Goal: Information Seeking & Learning: Learn about a topic

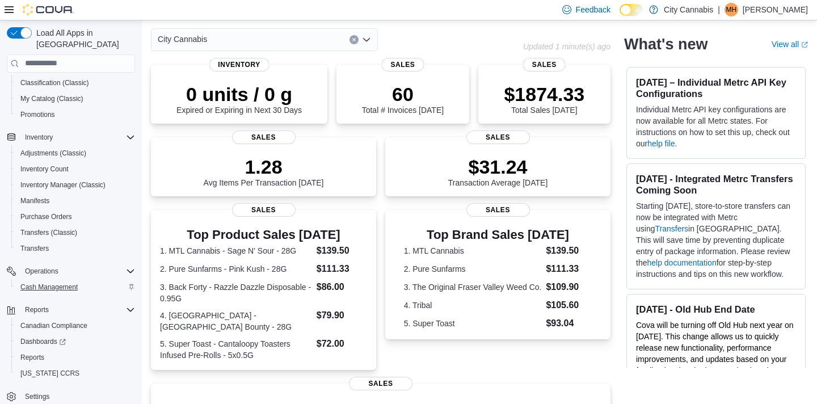
scroll to position [54, 0]
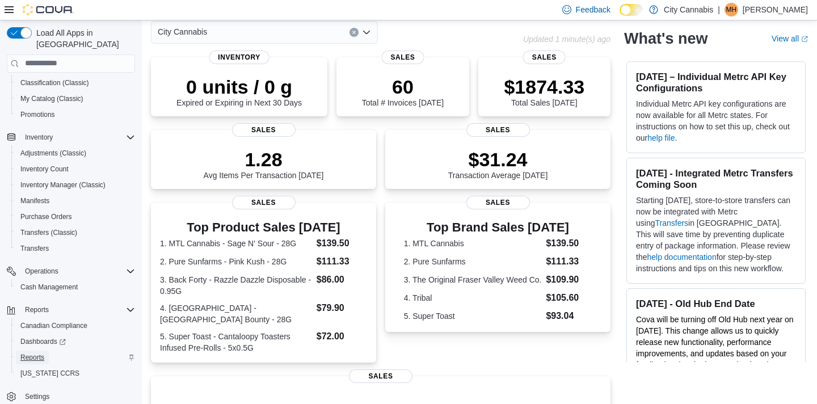
click at [47, 351] on link "Reports" at bounding box center [32, 358] width 33 height 14
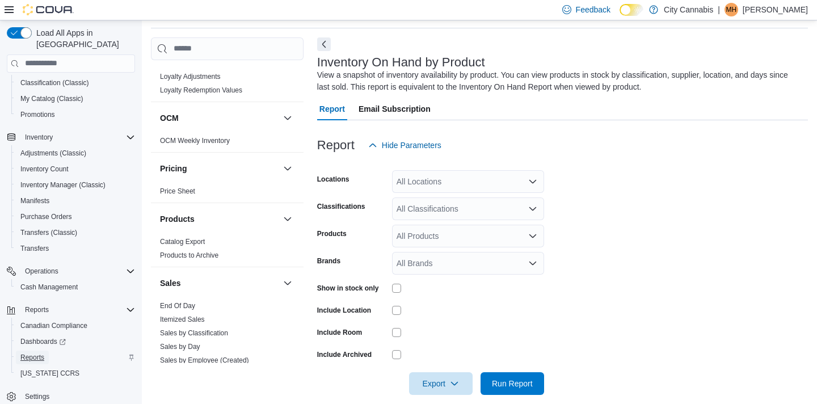
scroll to position [898, 0]
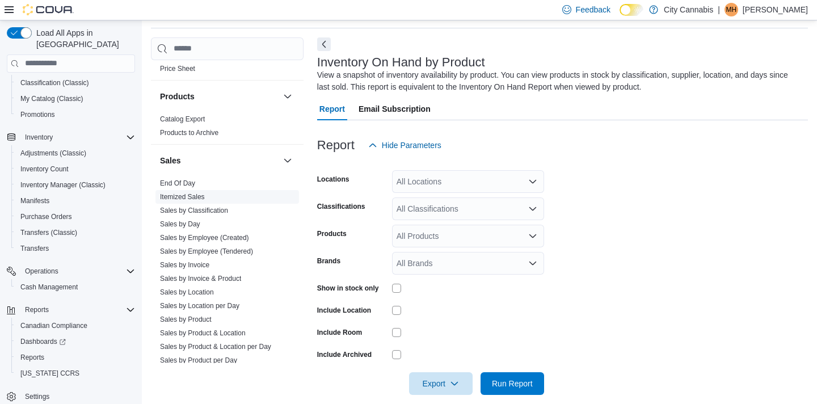
click at [189, 193] on link "Itemized Sales" at bounding box center [182, 197] width 45 height 8
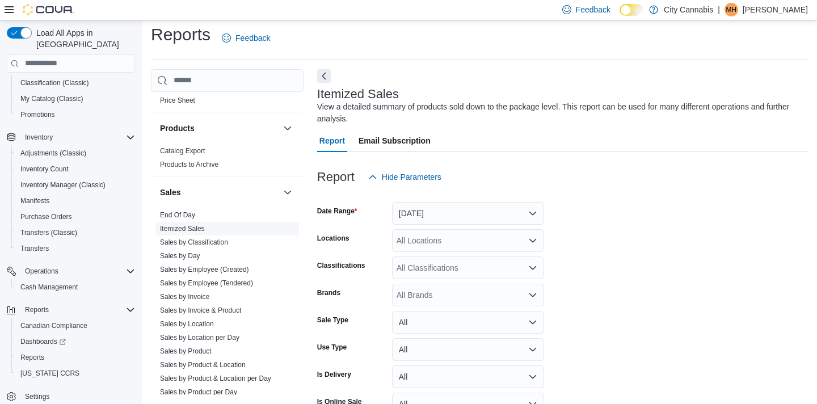
scroll to position [38, 0]
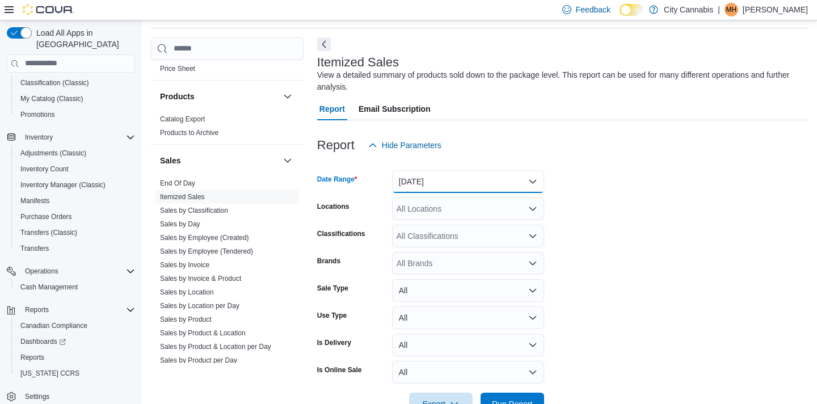
click at [412, 170] on button "[DATE]" at bounding box center [468, 181] width 152 height 23
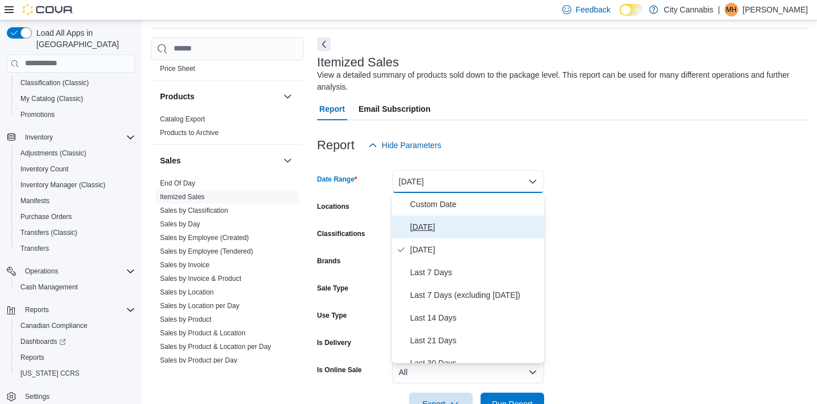
click at [421, 222] on span "[DATE]" at bounding box center [474, 227] width 129 height 14
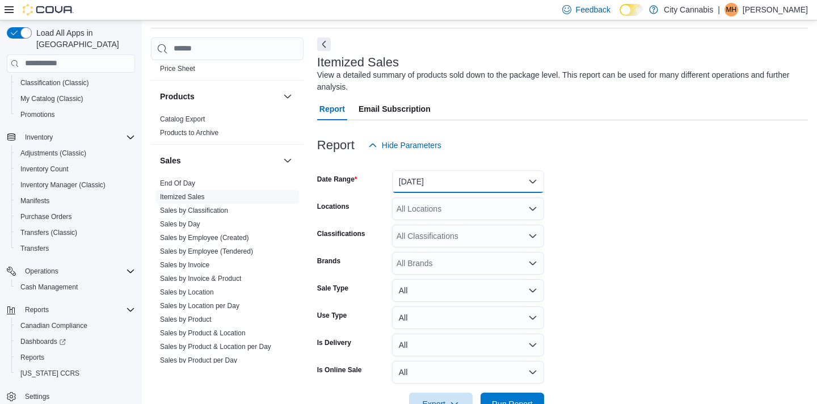
scroll to position [72, 0]
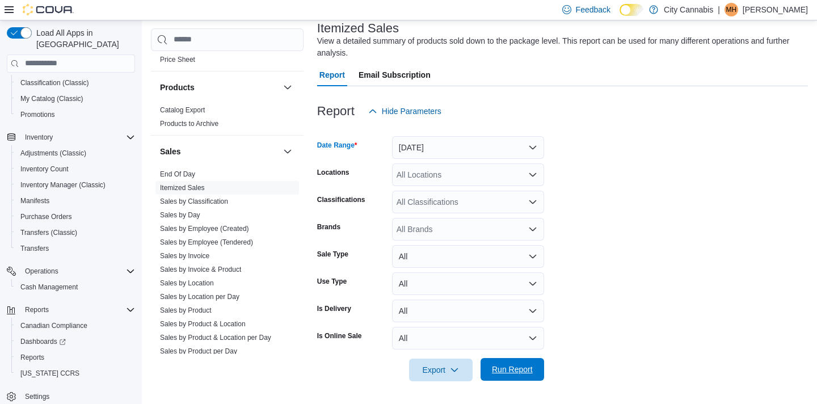
click at [526, 368] on span "Run Report" at bounding box center [512, 369] width 41 height 11
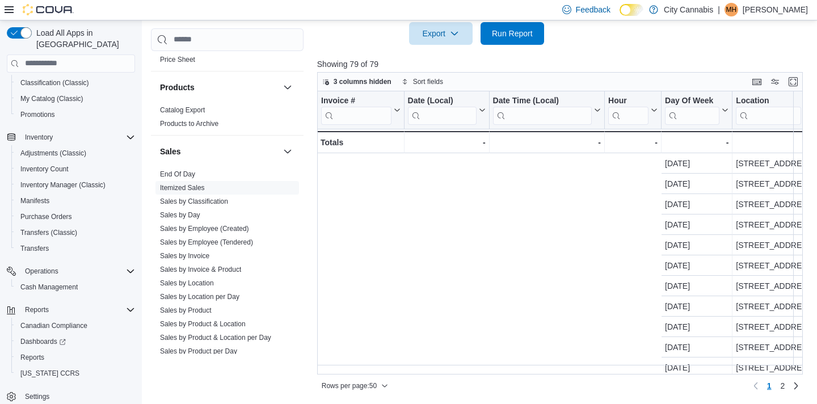
scroll to position [0, 420]
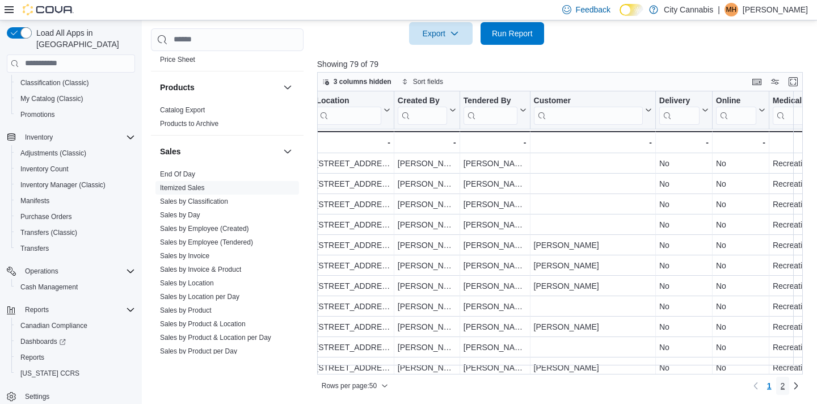
click at [783, 387] on span "2" at bounding box center [783, 385] width 5 height 11
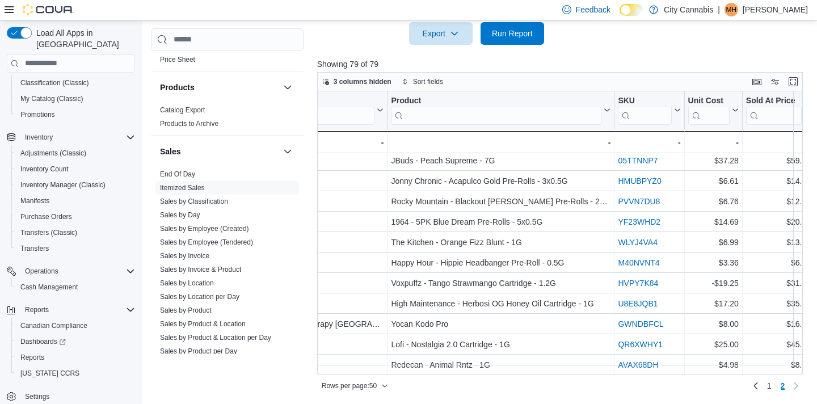
scroll to position [380, 1414]
click at [188, 211] on link "Sales by Day" at bounding box center [180, 215] width 40 height 8
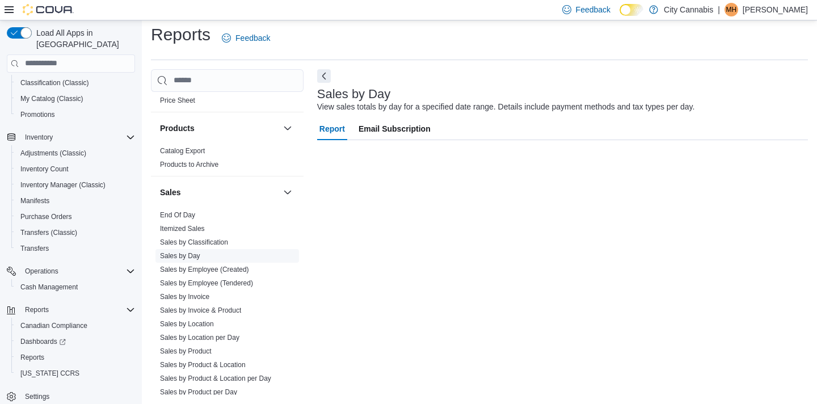
scroll to position [6, 0]
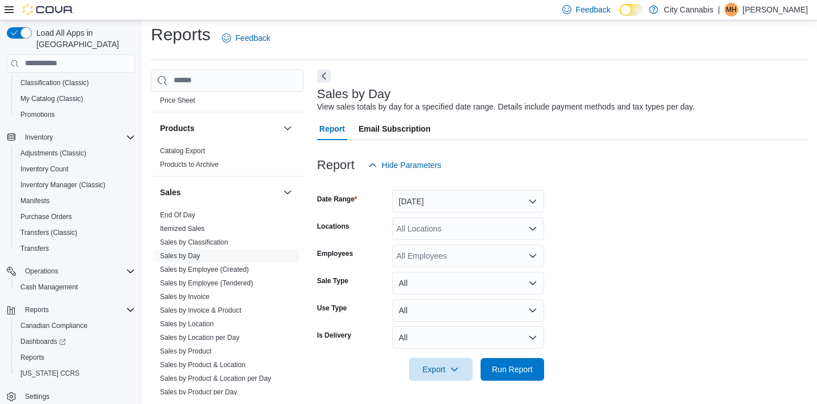
click at [400, 186] on div at bounding box center [562, 184] width 491 height 14
click at [405, 210] on button "[DATE]" at bounding box center [468, 201] width 152 height 23
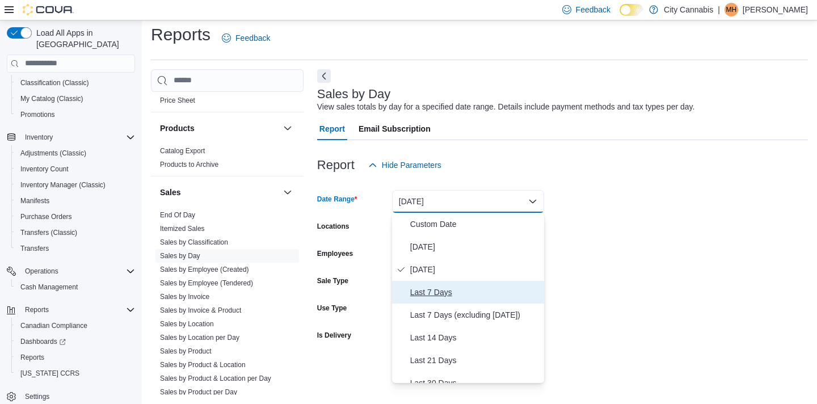
click at [414, 281] on button "Last 7 Days" at bounding box center [468, 292] width 152 height 23
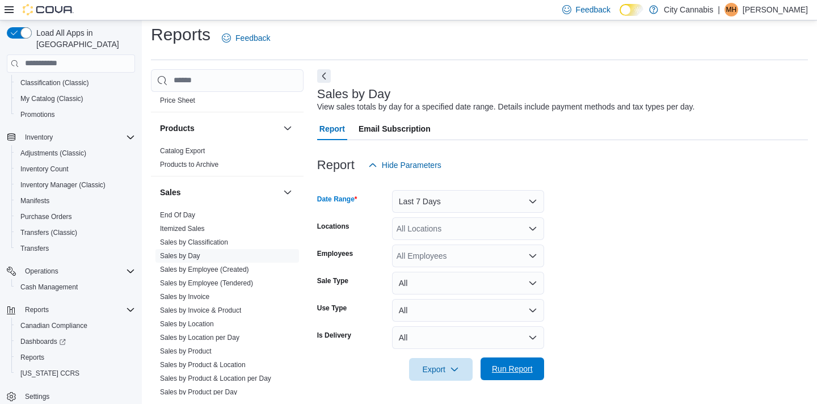
click at [516, 362] on span "Run Report" at bounding box center [513, 369] width 50 height 23
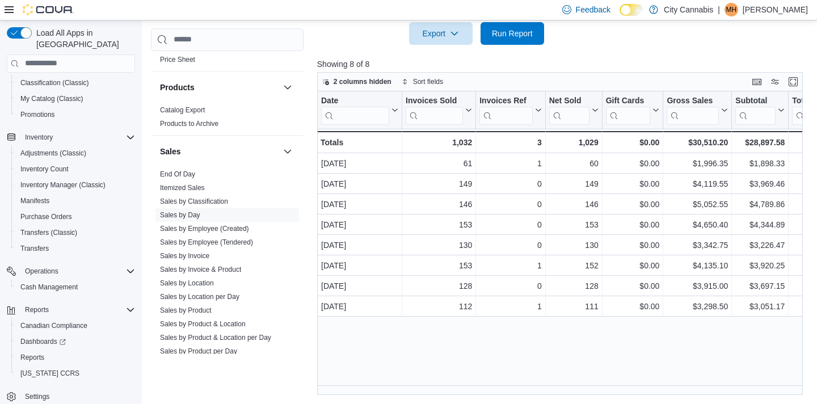
scroll to position [0, 5]
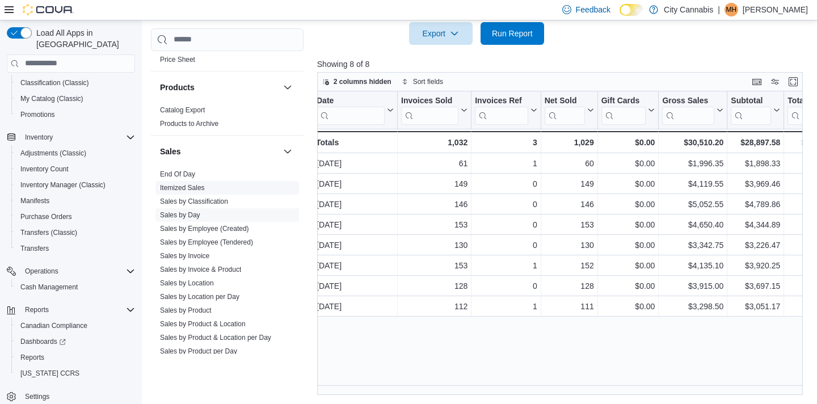
click at [178, 184] on link "Itemized Sales" at bounding box center [182, 188] width 45 height 8
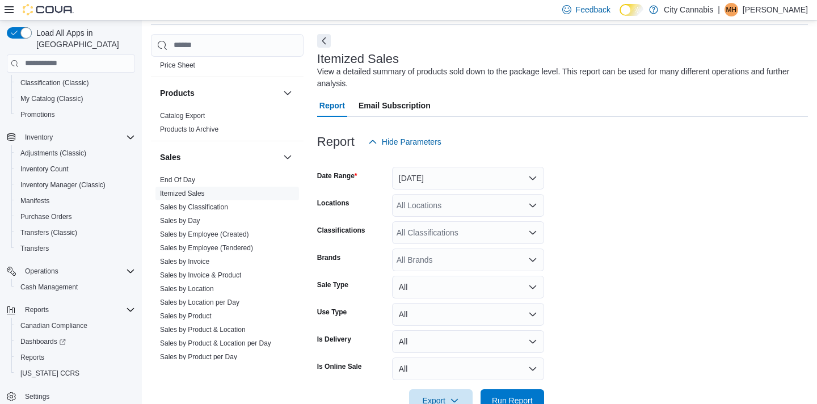
scroll to position [38, 0]
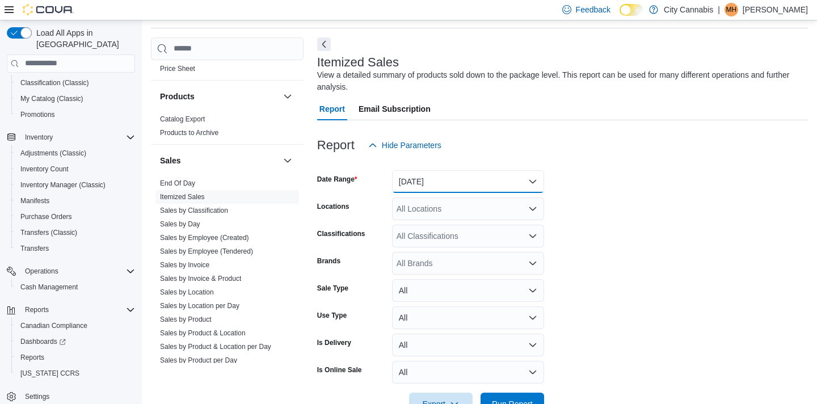
click at [402, 184] on button "[DATE]" at bounding box center [468, 181] width 152 height 23
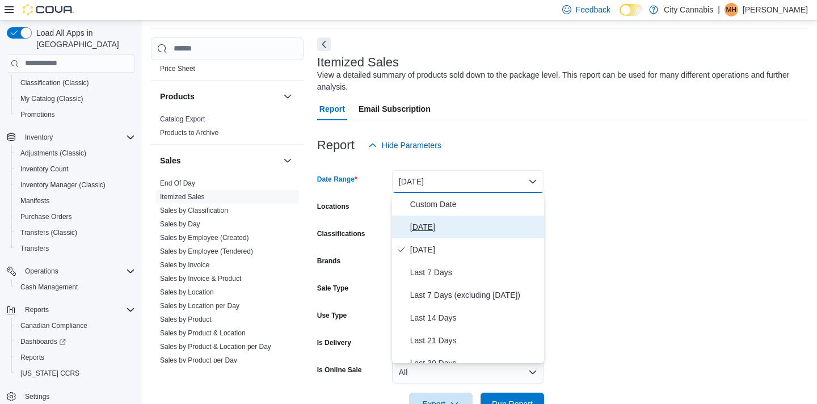
click at [411, 217] on button "[DATE]" at bounding box center [468, 227] width 152 height 23
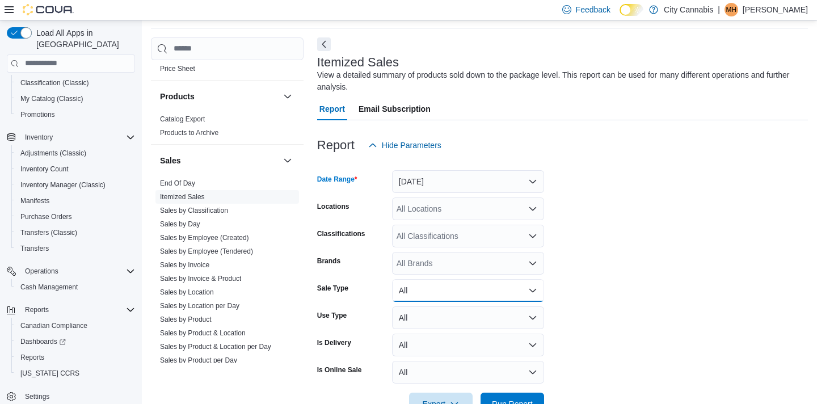
click at [431, 279] on button "All" at bounding box center [468, 290] width 152 height 23
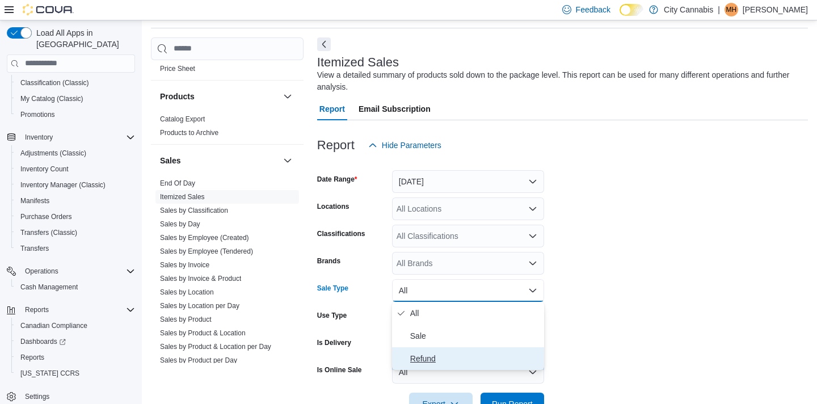
click at [473, 362] on span "Refund" at bounding box center [474, 359] width 129 height 14
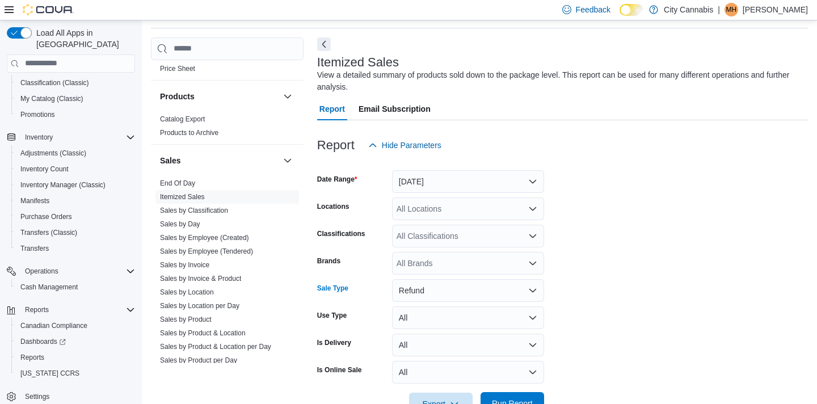
click at [499, 396] on span "Run Report" at bounding box center [513, 403] width 50 height 23
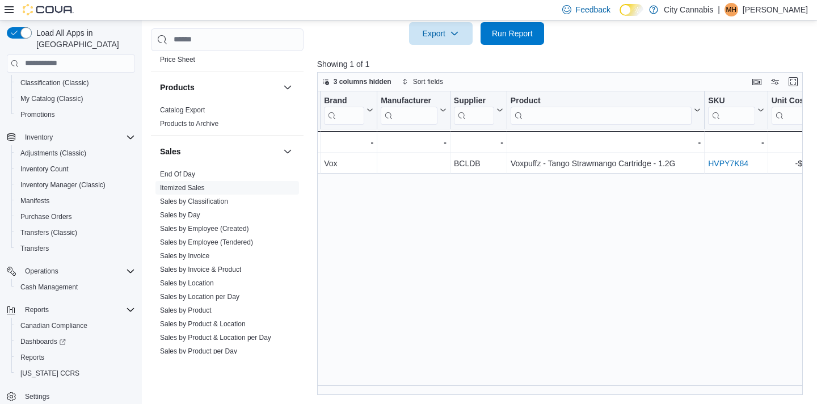
scroll to position [0, 1063]
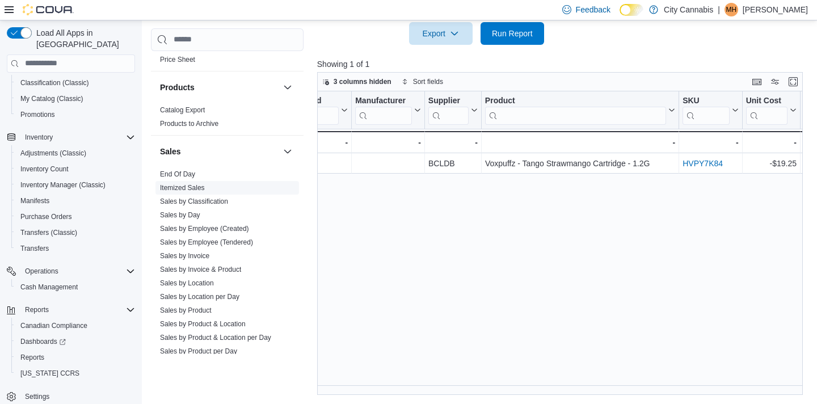
click at [205, 184] on link "Itemized Sales" at bounding box center [182, 188] width 45 height 8
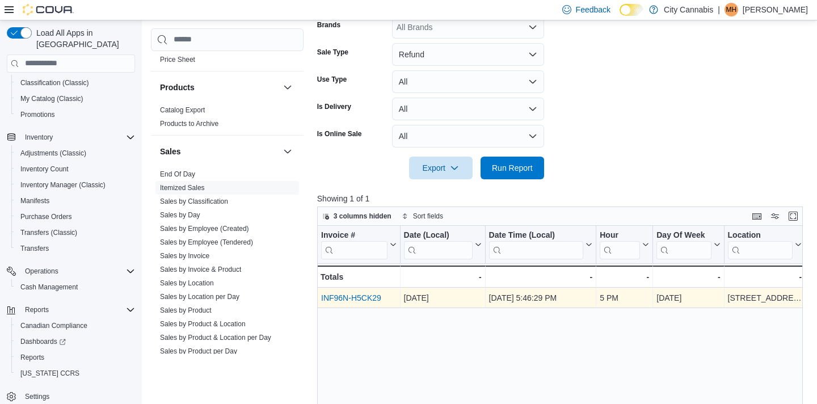
click at [372, 296] on link "INF96N-H5CK29" at bounding box center [351, 297] width 60 height 9
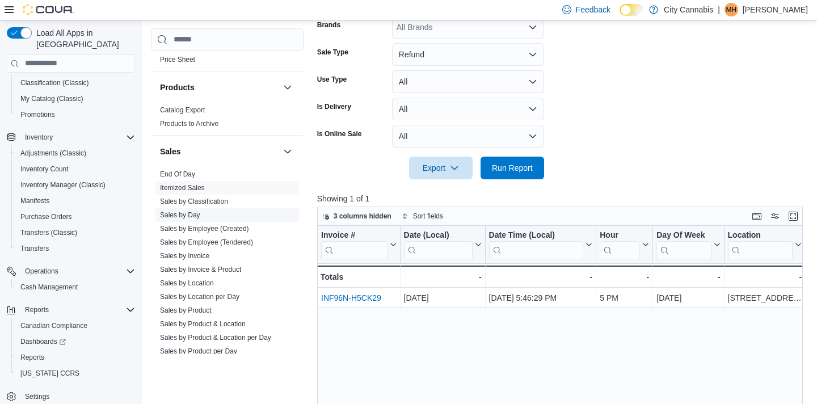
click at [190, 211] on link "Sales by Day" at bounding box center [180, 215] width 40 height 8
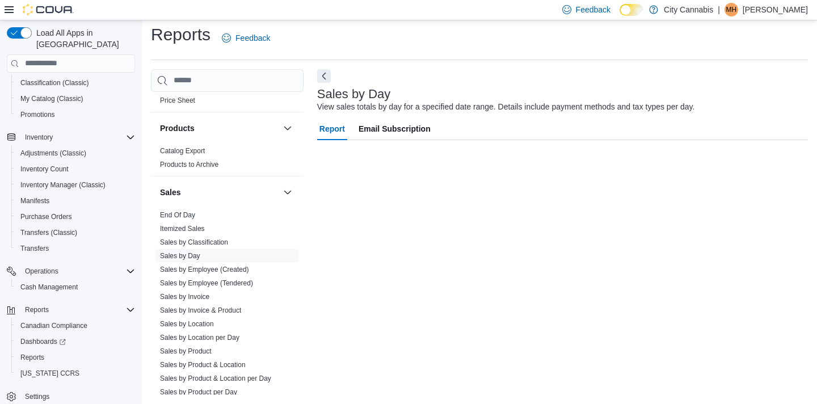
scroll to position [6, 0]
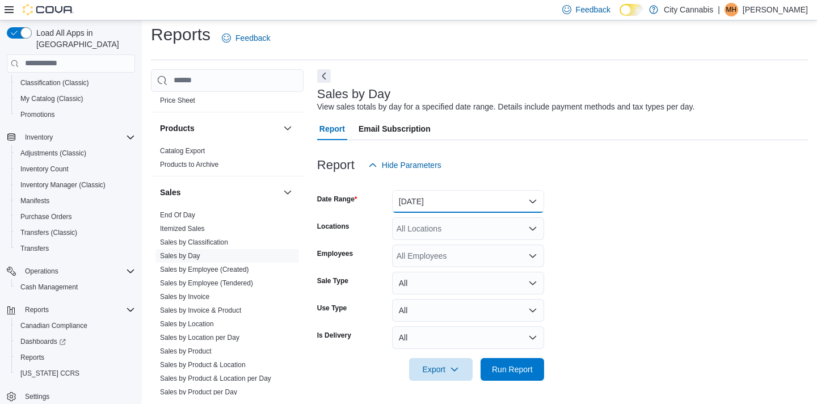
click at [456, 196] on button "[DATE]" at bounding box center [468, 201] width 152 height 23
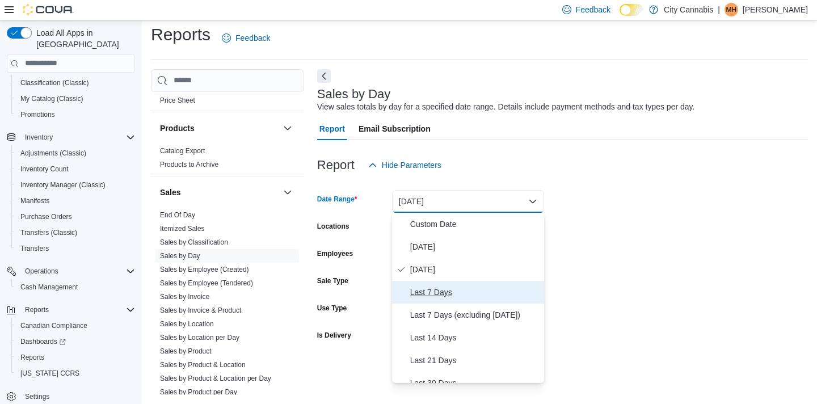
click at [469, 300] on button "Last 7 Days" at bounding box center [468, 292] width 152 height 23
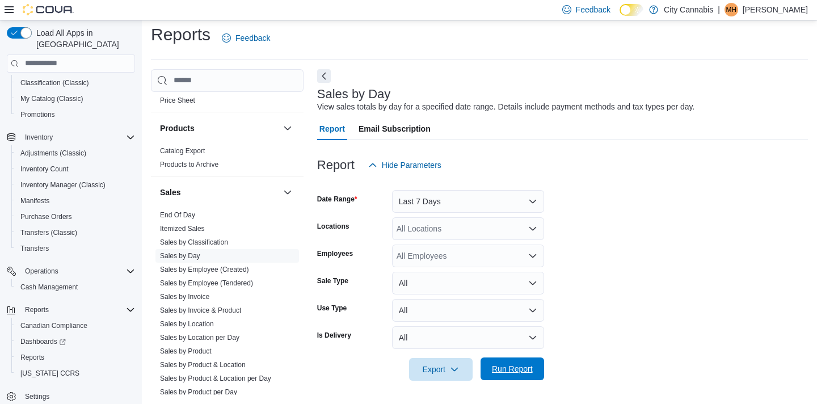
click at [507, 362] on span "Run Report" at bounding box center [513, 369] width 50 height 23
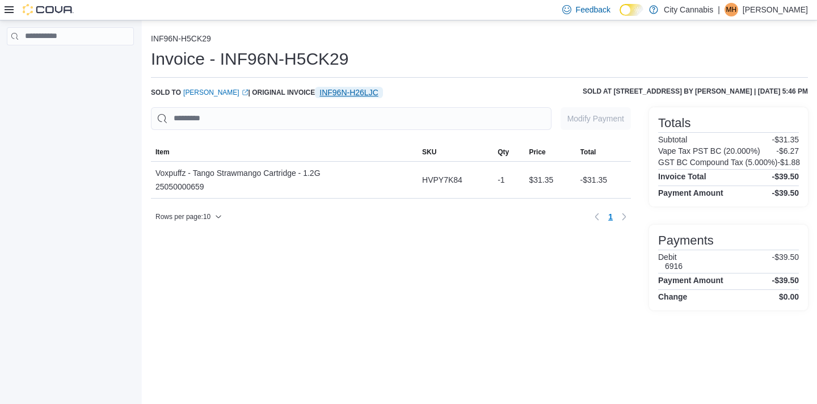
click at [364, 93] on span "INF96N-H26LJC" at bounding box center [349, 92] width 58 height 11
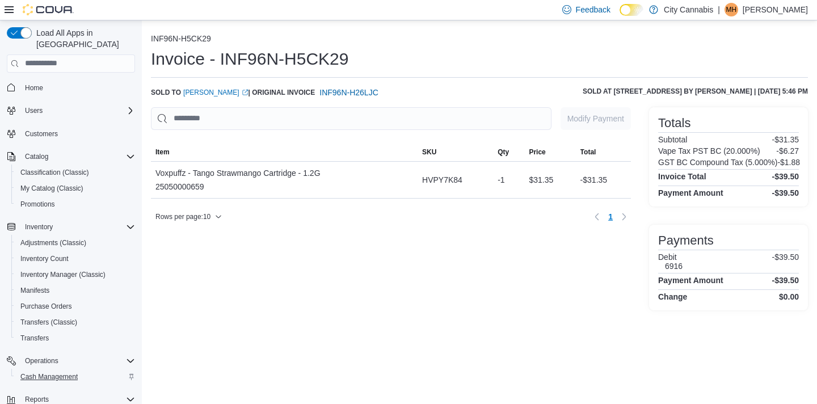
scroll to position [90, 0]
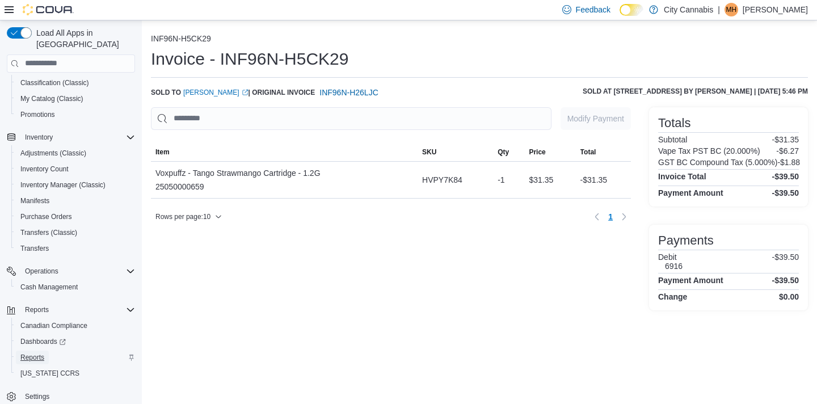
click at [47, 351] on link "Reports" at bounding box center [32, 358] width 33 height 14
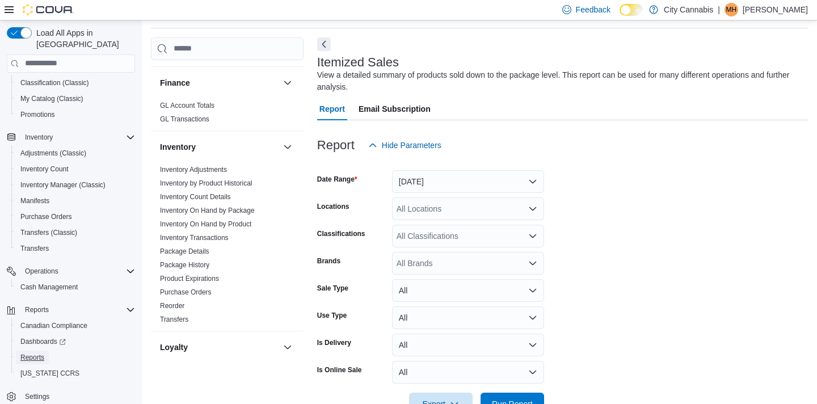
scroll to position [502, 0]
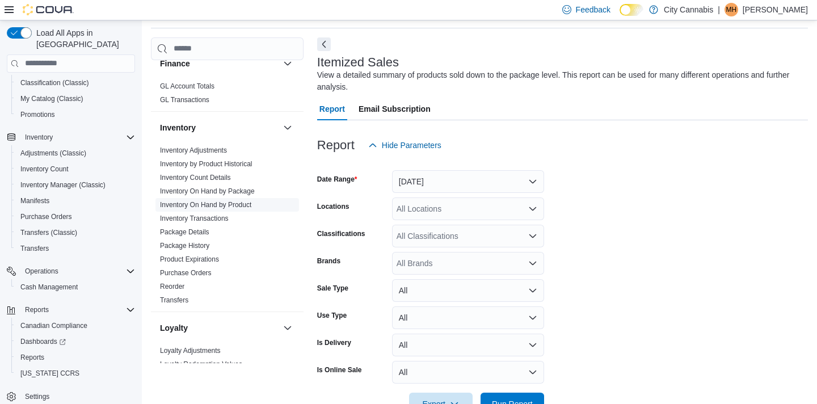
click at [217, 201] on link "Inventory On Hand by Product" at bounding box center [205, 205] width 91 height 8
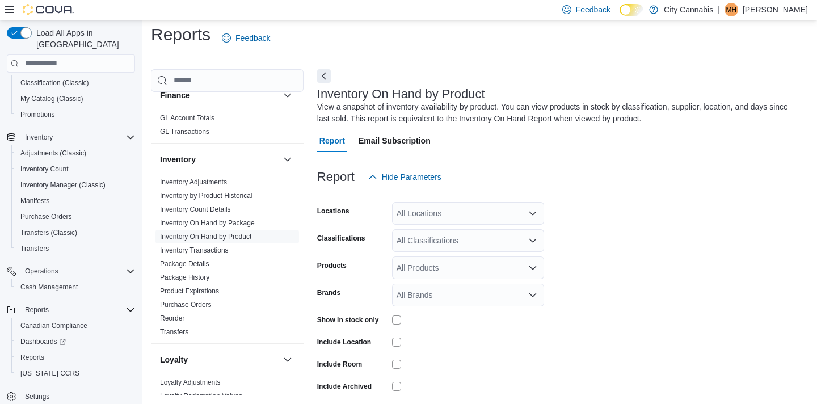
scroll to position [38, 0]
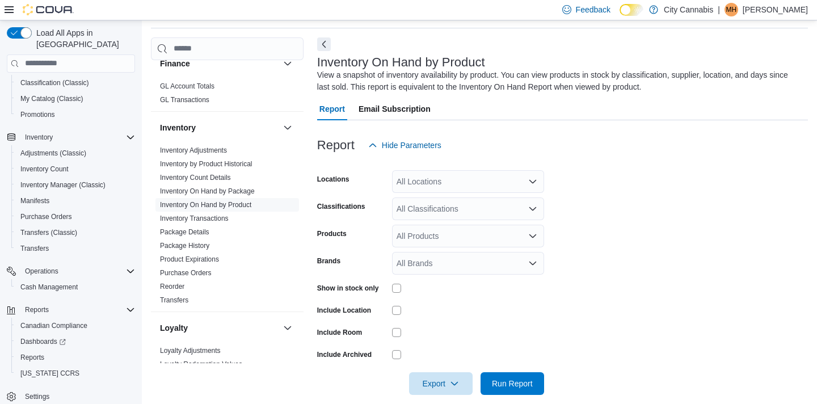
click at [456, 166] on div at bounding box center [562, 164] width 491 height 14
click at [405, 203] on div "All Classifications" at bounding box center [468, 209] width 152 height 23
click at [450, 142] on div "Report Hide Parameters" at bounding box center [562, 145] width 491 height 23
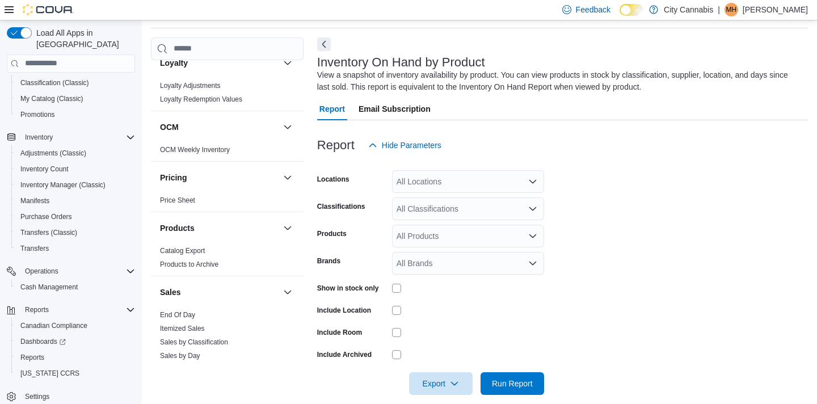
scroll to position [810, 0]
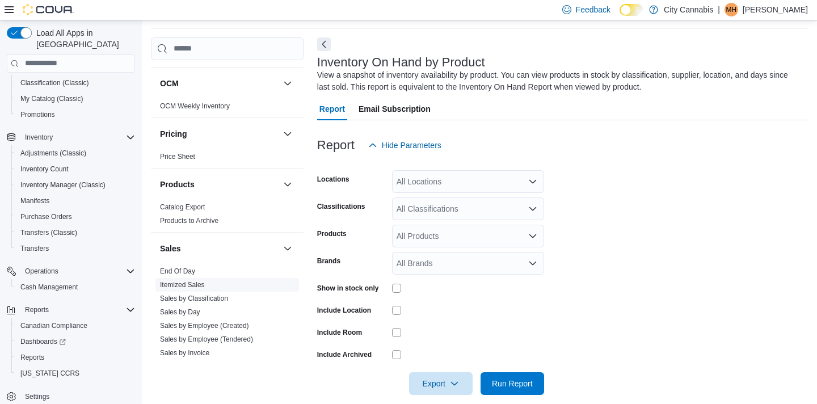
click at [193, 281] on link "Itemized Sales" at bounding box center [182, 285] width 45 height 8
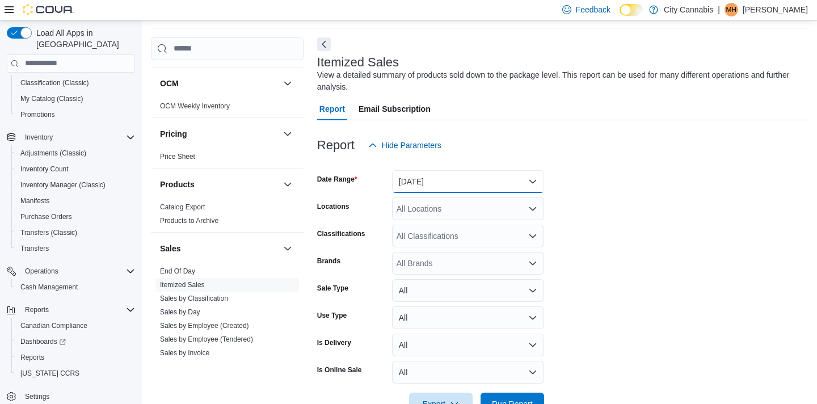
click at [428, 185] on button "[DATE]" at bounding box center [468, 181] width 152 height 23
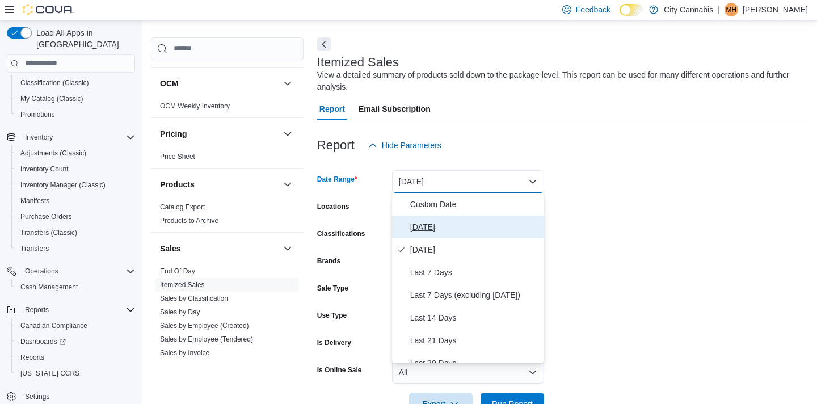
click at [436, 223] on span "[DATE]" at bounding box center [474, 227] width 129 height 14
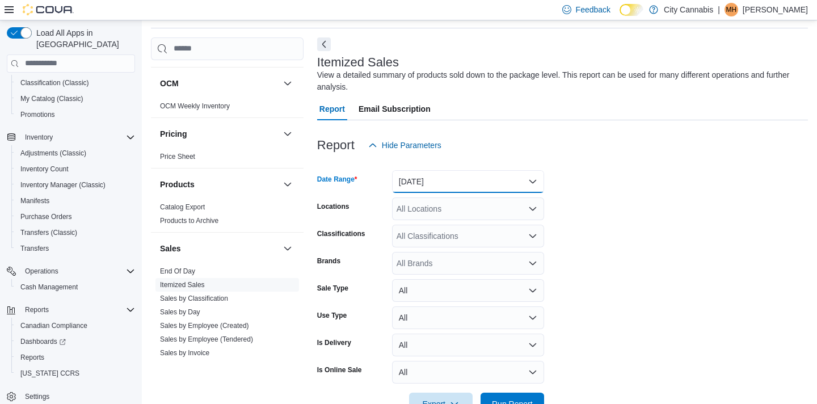
scroll to position [72, 0]
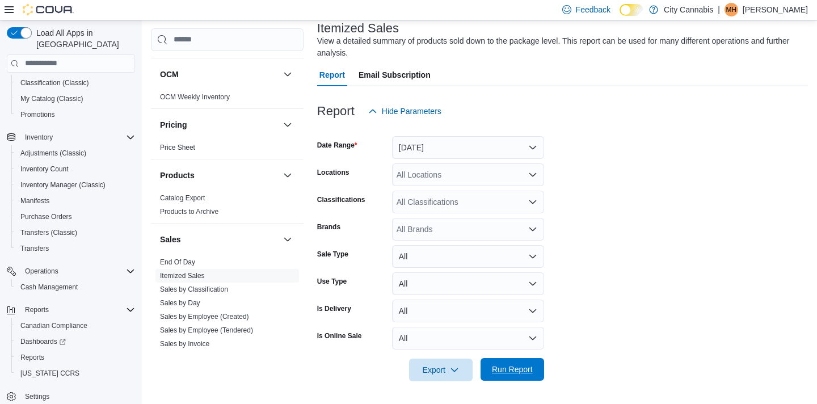
click at [519, 369] on span "Run Report" at bounding box center [512, 369] width 41 height 11
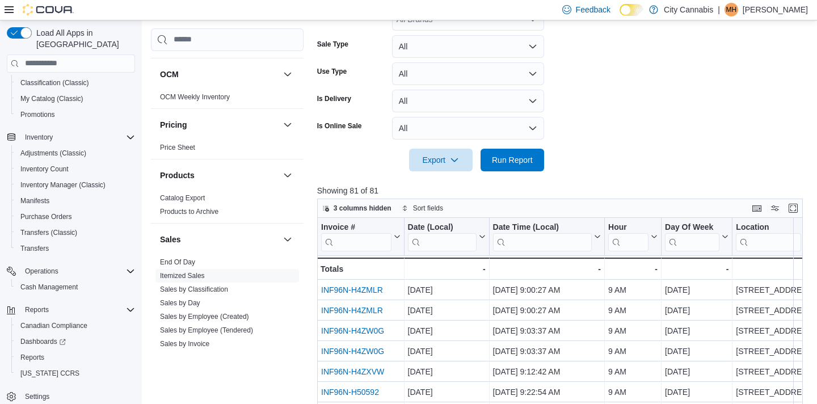
scroll to position [409, 0]
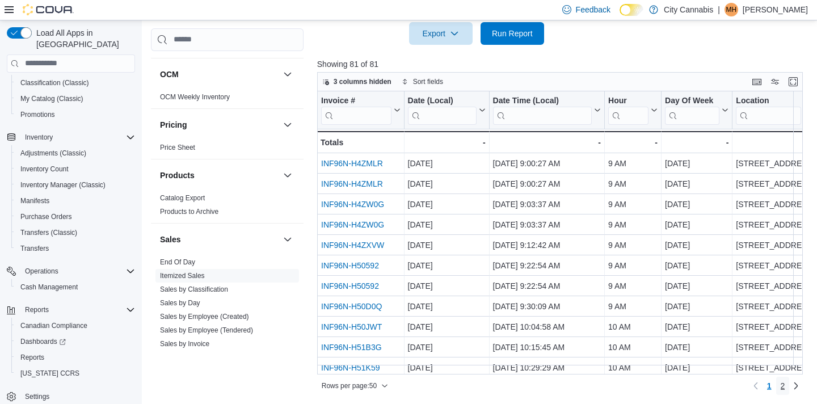
click at [776, 385] on link "2" at bounding box center [783, 386] width 14 height 18
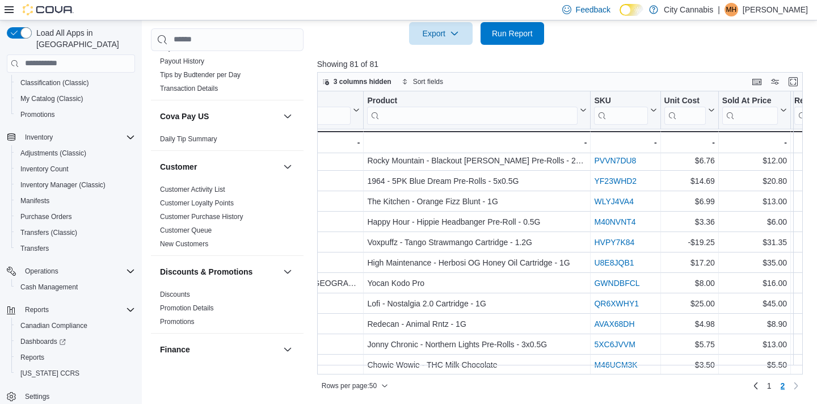
scroll to position [99, 0]
